Goal: Task Accomplishment & Management: Complete application form

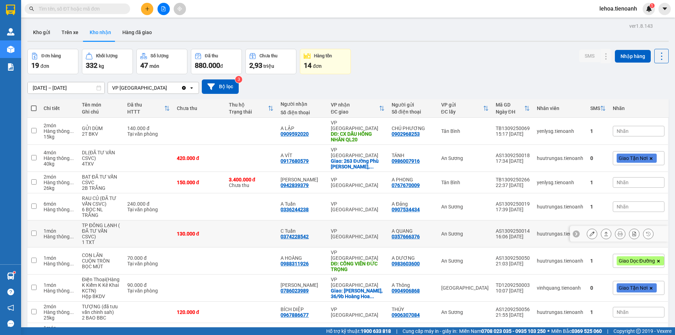
click at [175, 225] on td "130.000 đ" at bounding box center [199, 233] width 52 height 27
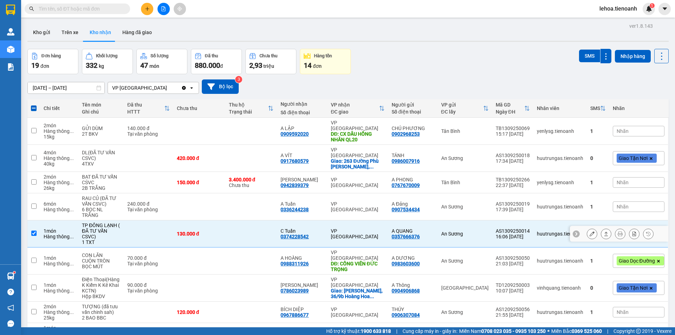
click at [156, 220] on td at bounding box center [149, 233] width 50 height 27
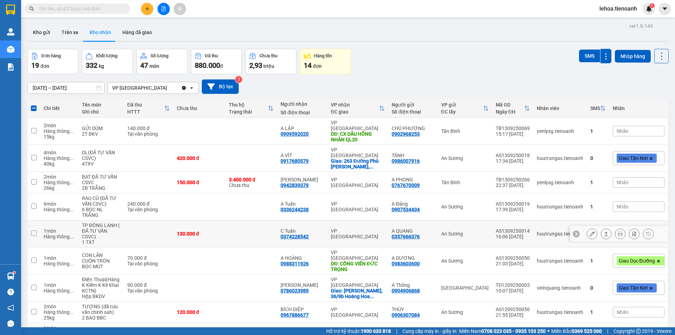
checkbox input "false"
click at [590, 231] on icon at bounding box center [592, 233] width 5 height 5
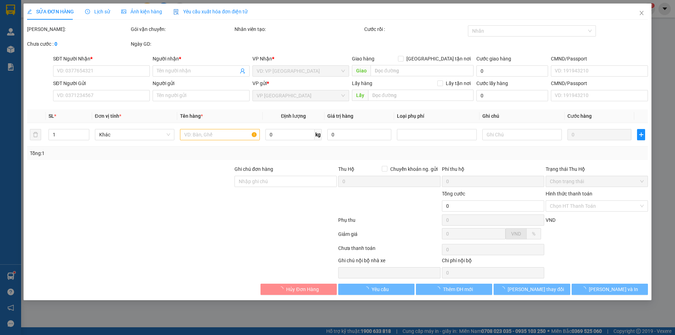
type input "0374228542"
type input "C Tuấn"
type input "0357666376"
type input "A QUANG"
type input "130.000"
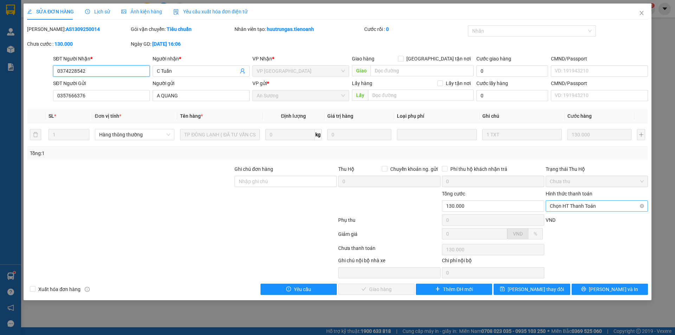
click at [592, 207] on span "Chọn HT Thanh Toán" at bounding box center [597, 206] width 94 height 11
click at [588, 219] on div "Tại văn phòng" at bounding box center [597, 220] width 94 height 8
type input "0"
click at [394, 294] on button "Lưu và Giao hàng" at bounding box center [376, 289] width 76 height 11
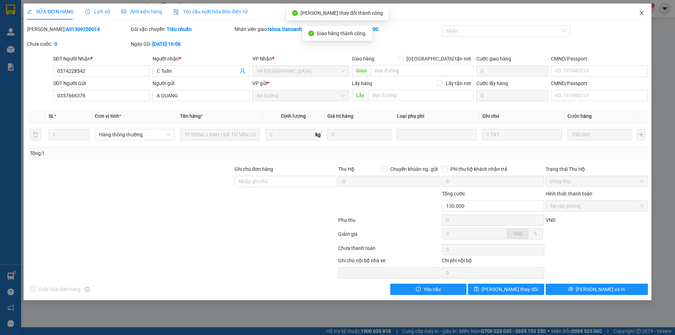
click at [641, 13] on icon "close" at bounding box center [642, 13] width 6 height 6
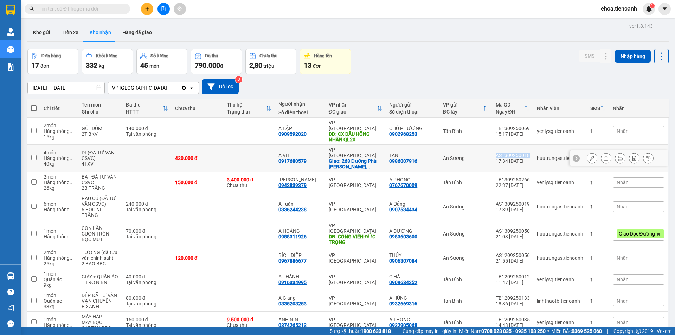
drag, startPoint x: 529, startPoint y: 145, endPoint x: 483, endPoint y: 148, distance: 45.5
click at [483, 148] on tr "4 món Hàng thông ... 40 kg DL(ĐÃ TƯ VẤN CSVC) 4TXV 420.000 đ A VÍT 0917680579 V…" at bounding box center [347, 158] width 641 height 27
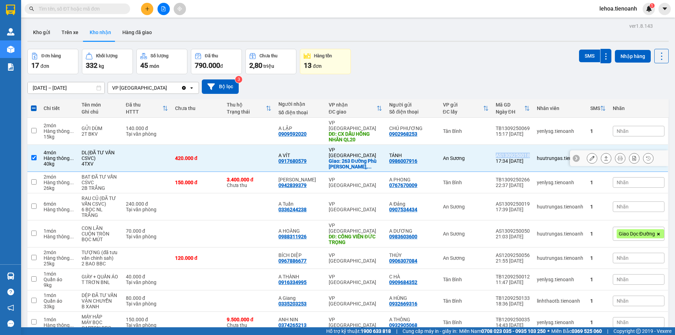
copy tr "An Sương AS1309250018"
drag, startPoint x: 81, startPoint y: 155, endPoint x: 96, endPoint y: 155, distance: 15.8
click at [96, 155] on td "DL(ĐÃ TƯ VẤN CSVC) 4TXV" at bounding box center [100, 158] width 44 height 27
checkbox input "false"
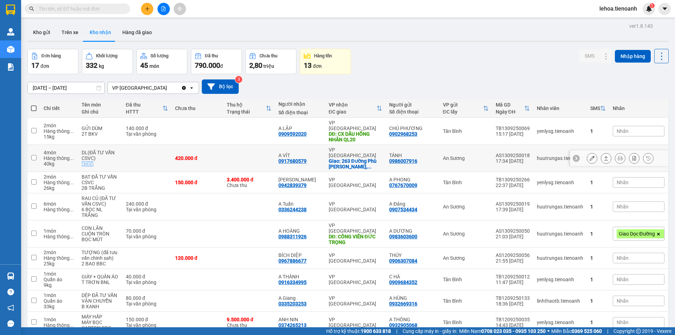
copy div "4TXV"
click at [111, 11] on input "text" at bounding box center [80, 9] width 83 height 8
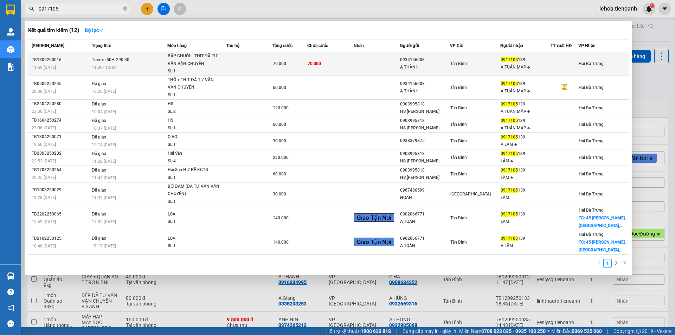
type input "0917105"
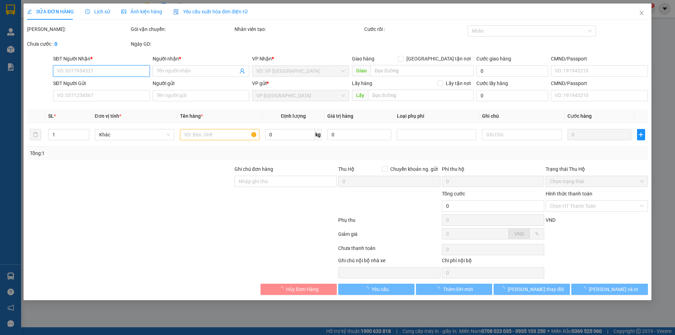
type input "0917105139"
type input "A TUẤN MẬP ♣"
type input "0934156008"
type input "A THÀNH"
type input "70.000"
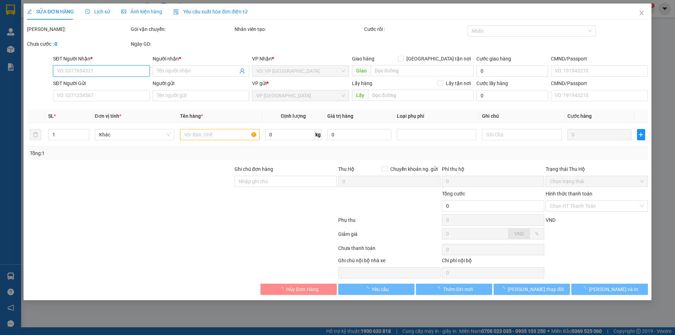
type input "70.000"
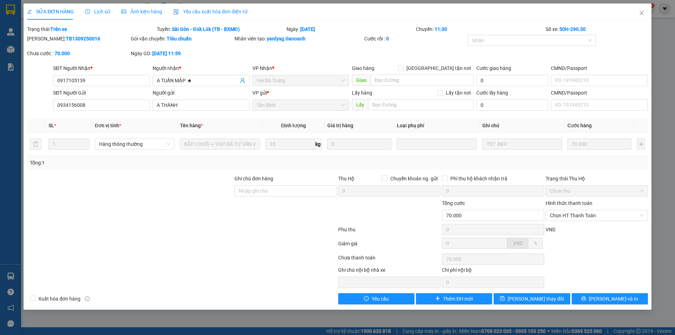
click at [96, 13] on span "Lịch sử" at bounding box center [97, 12] width 25 height 6
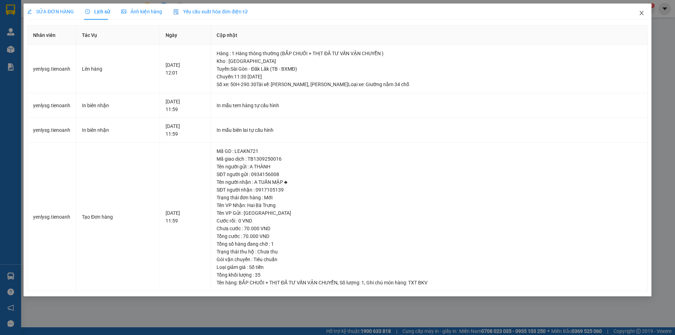
click at [643, 12] on icon "close" at bounding box center [642, 13] width 4 height 4
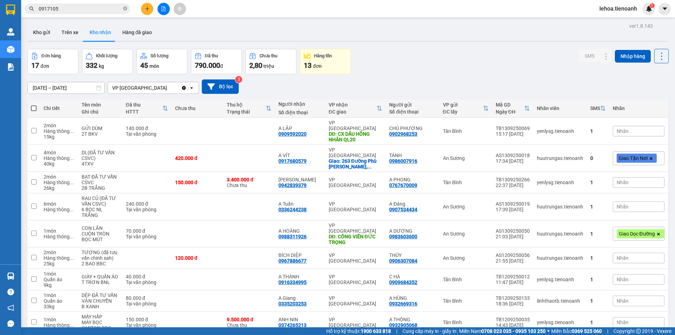
click at [89, 10] on input "0917105" at bounding box center [80, 9] width 83 height 8
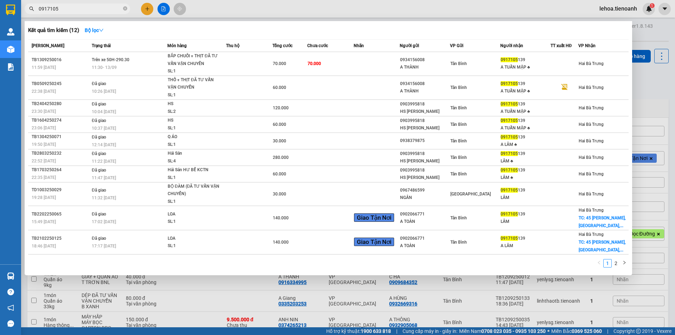
click at [204, 9] on div at bounding box center [337, 167] width 675 height 335
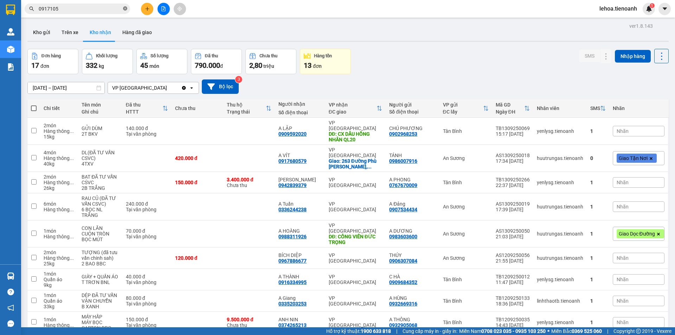
click at [125, 9] on icon "close-circle" at bounding box center [125, 8] width 4 height 4
